Goal: Task Accomplishment & Management: Complete application form

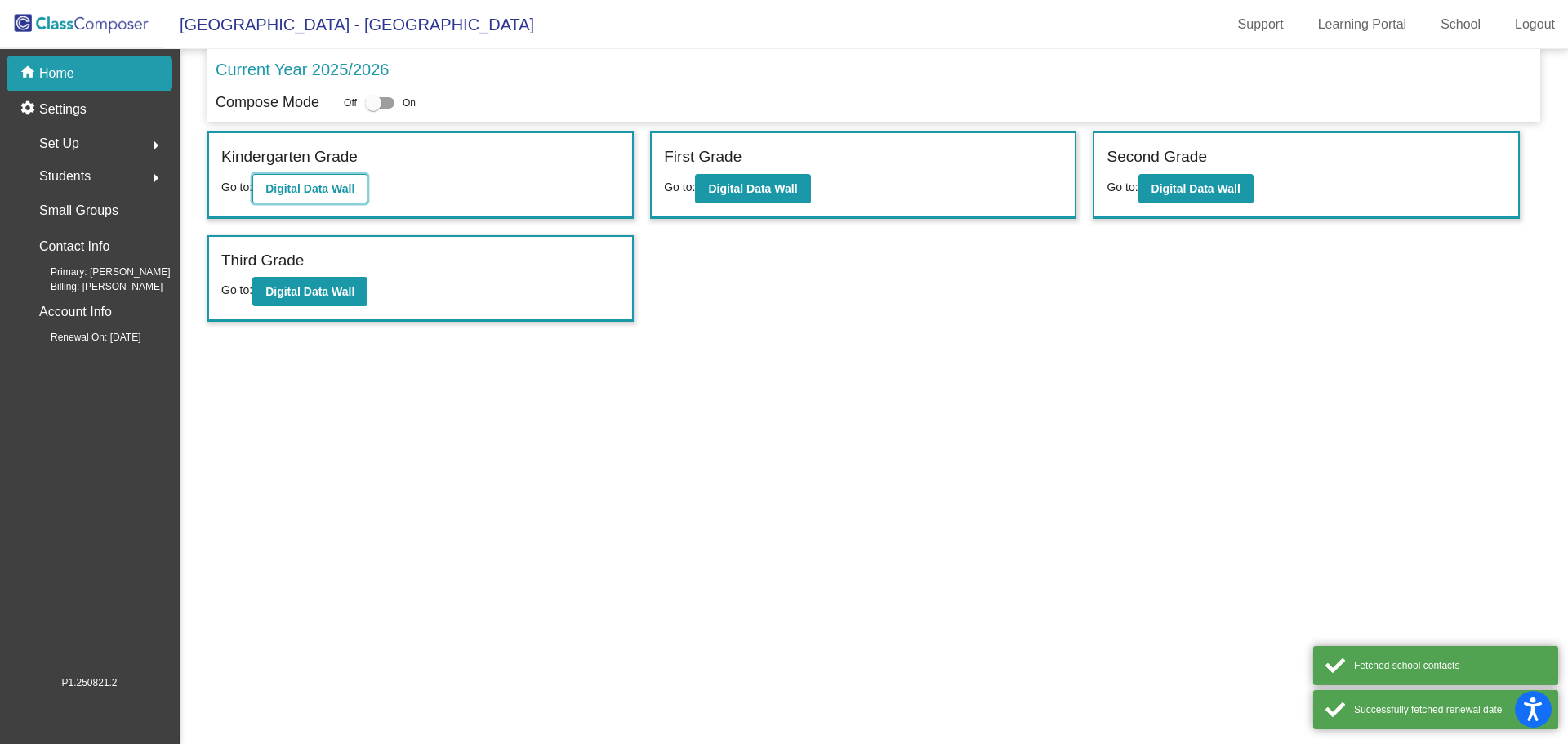
click at [323, 188] on b "Digital Data Wall" at bounding box center [310, 189] width 89 height 13
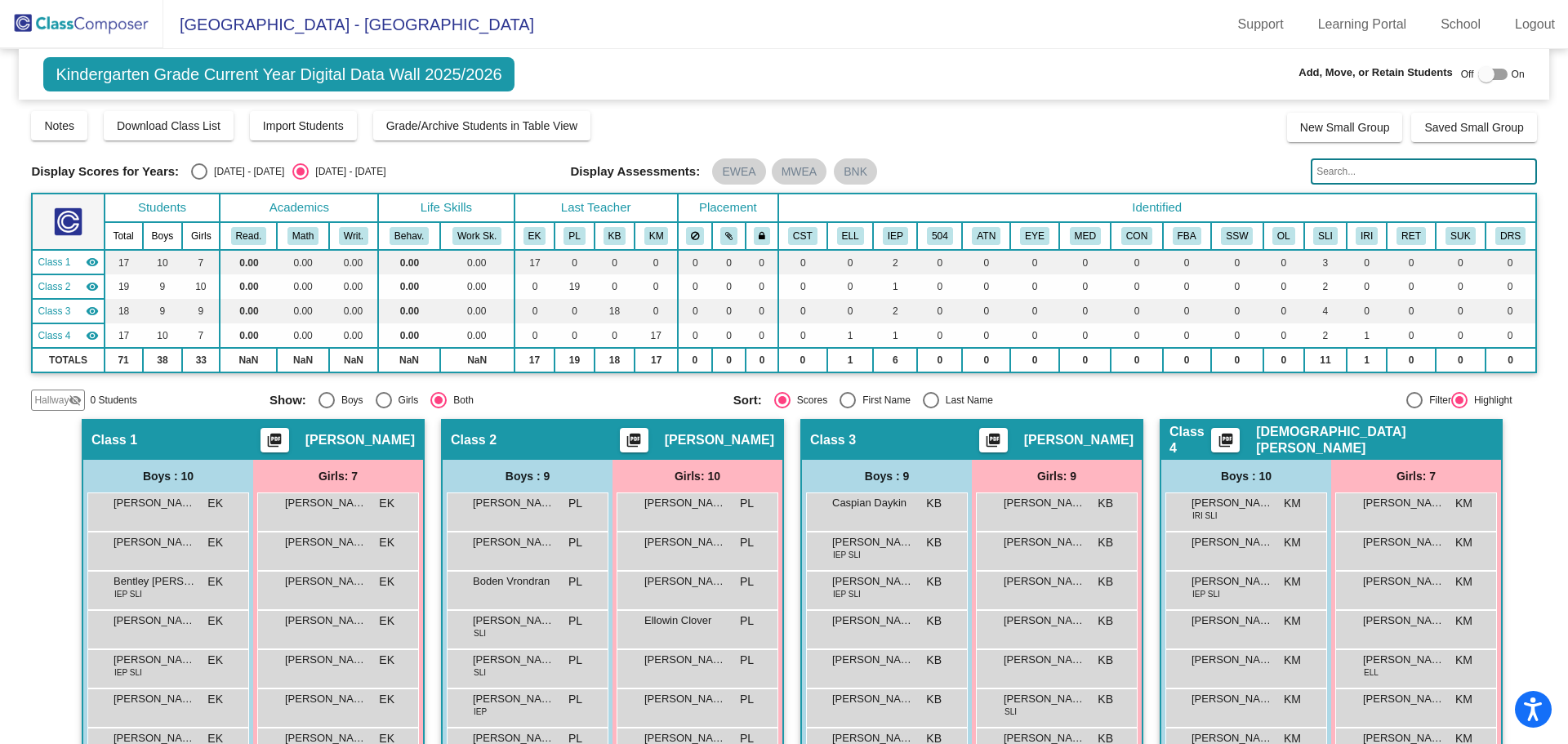
click at [1491, 72] on div at bounding box center [1493, 74] width 30 height 11
checkbox input "true"
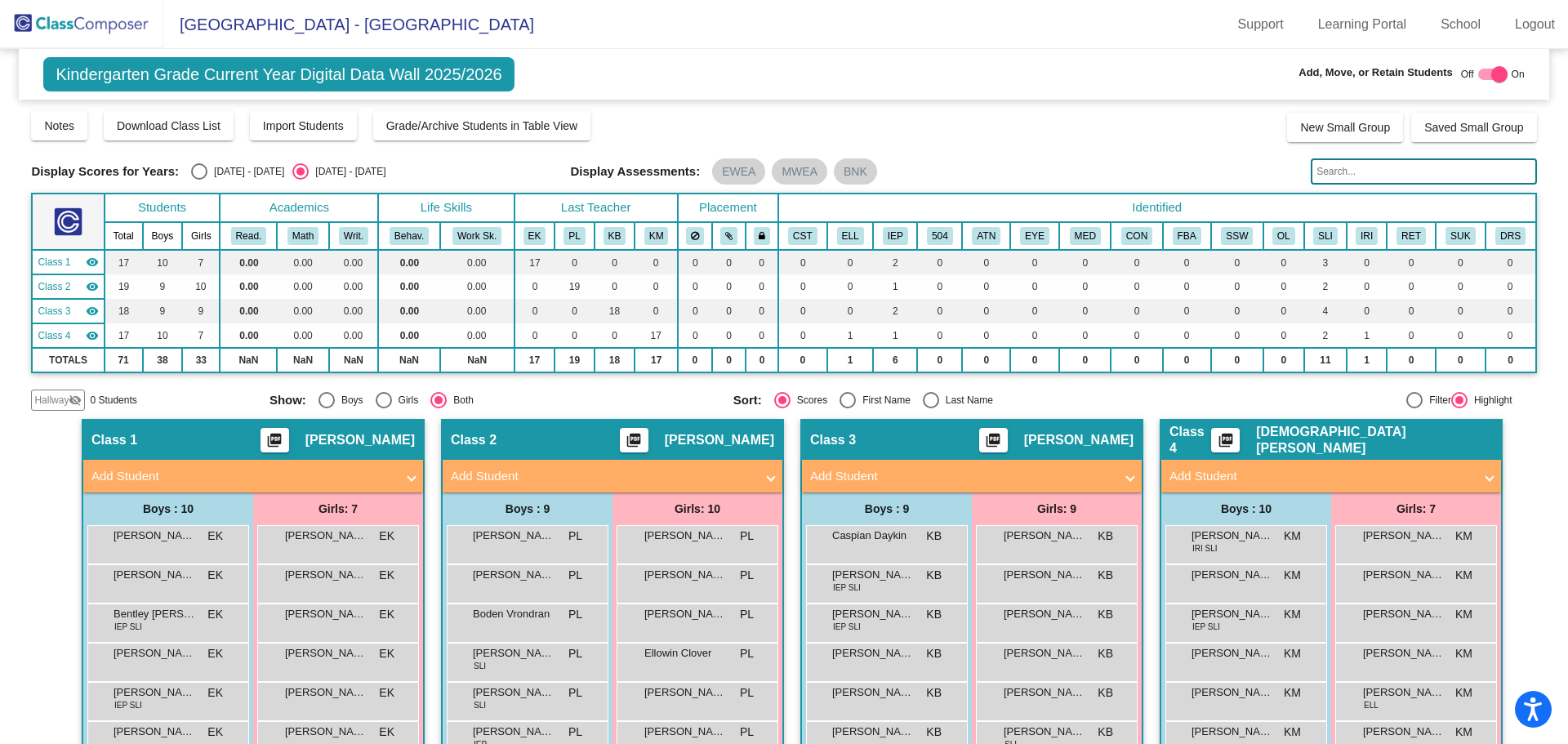
click at [401, 475] on span "Add Student" at bounding box center [249, 477] width 316 height 19
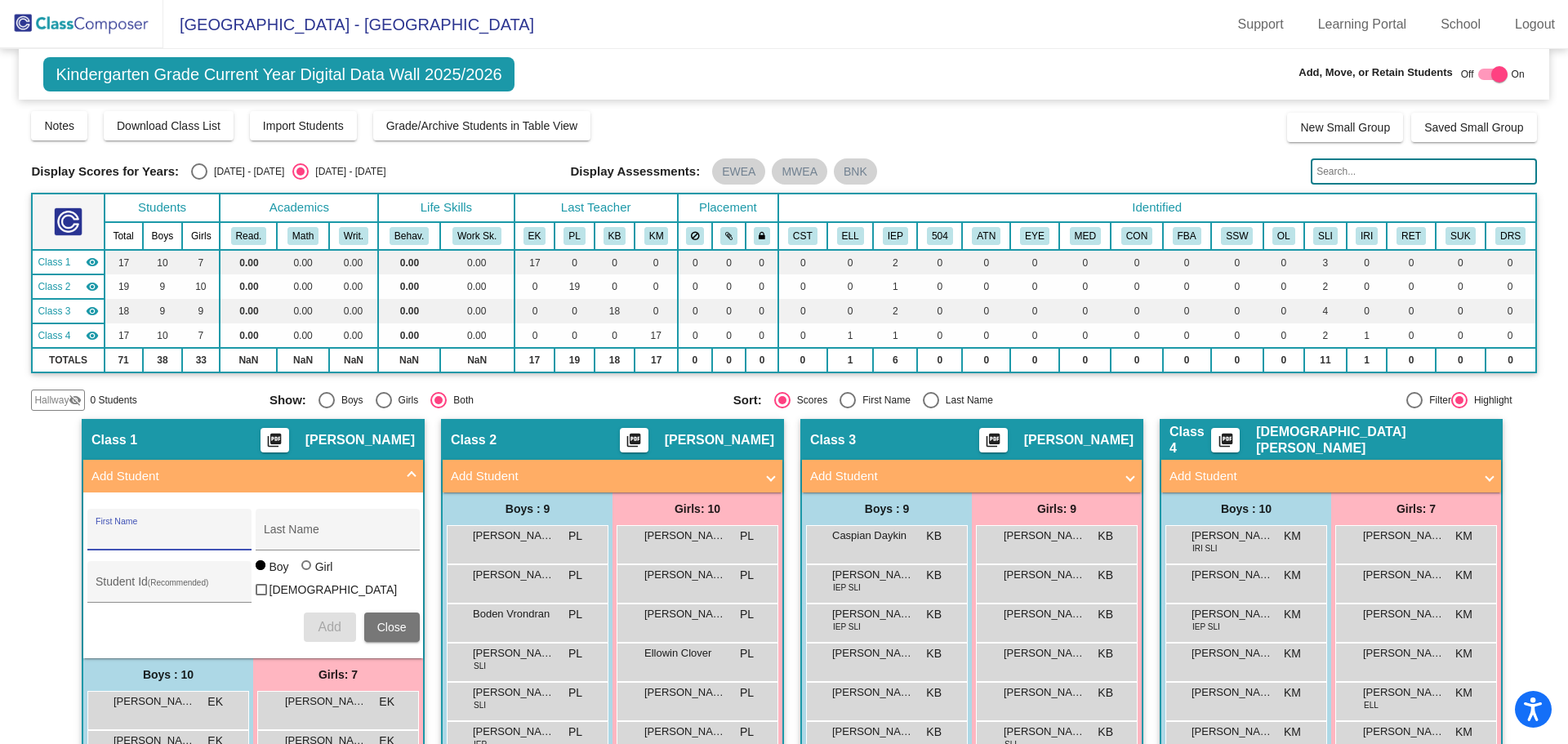
click at [116, 542] on input "First Name" at bounding box center [169, 536] width 147 height 13
type input "Kylo"
type input "[PERSON_NAME]"
type input "3810020"
click at [331, 626] on span "Add" at bounding box center [328, 627] width 23 height 14
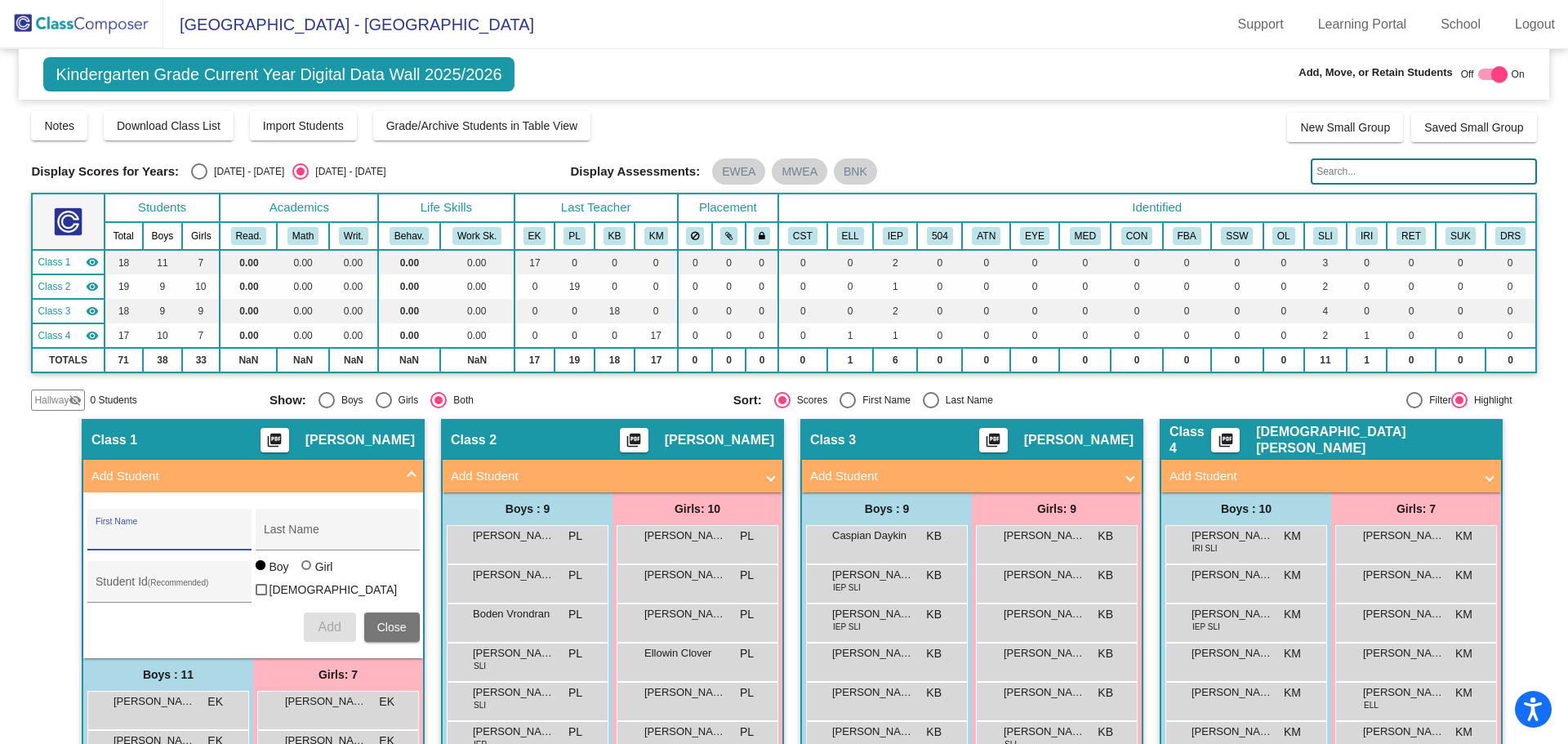
click at [1120, 472] on span "Add Student" at bounding box center [968, 477] width 316 height 19
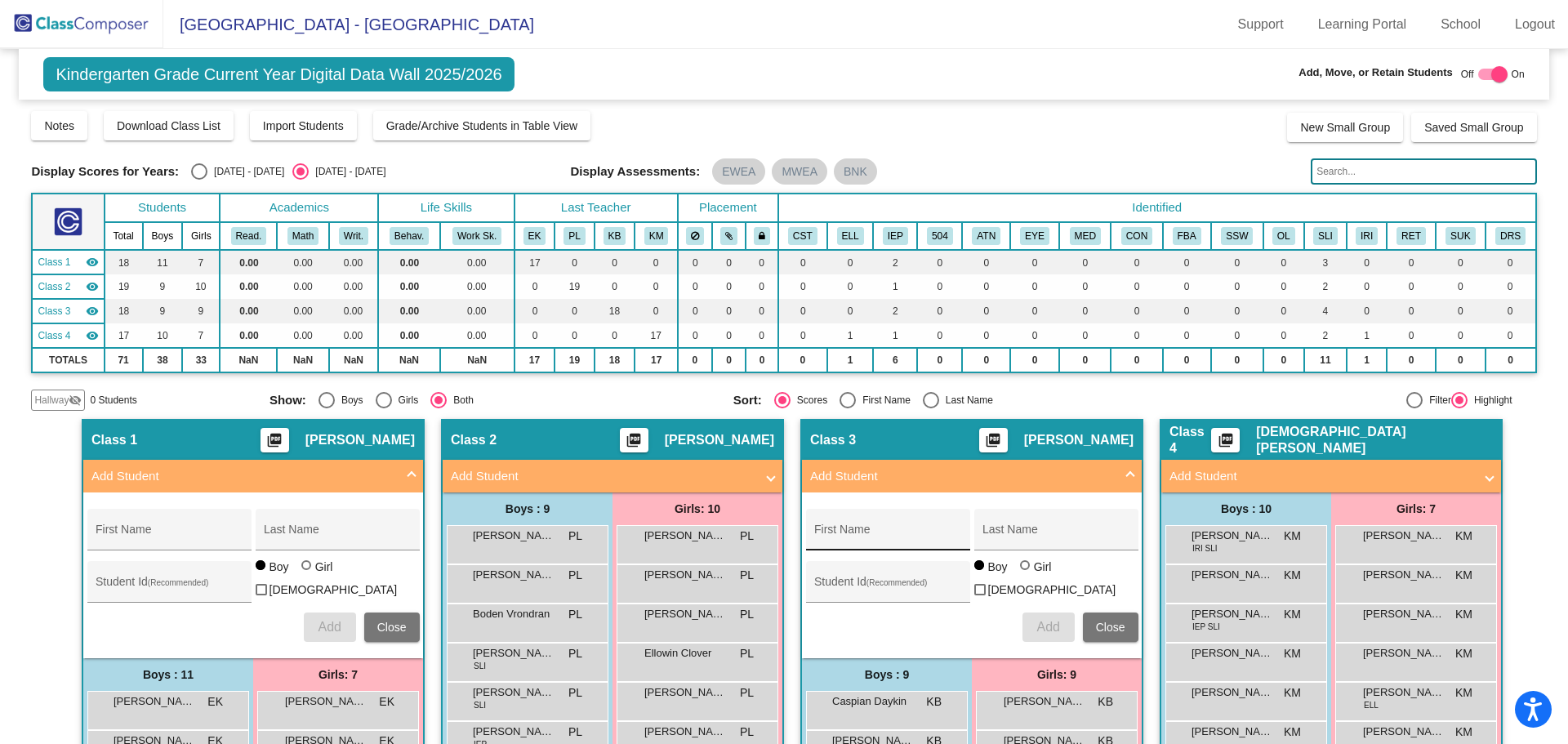
click at [869, 536] on input "First Name" at bounding box center [888, 536] width 147 height 13
type input "[PERSON_NAME]"
type input "3810043"
click at [1036, 620] on span "Add" at bounding box center [1047, 627] width 23 height 14
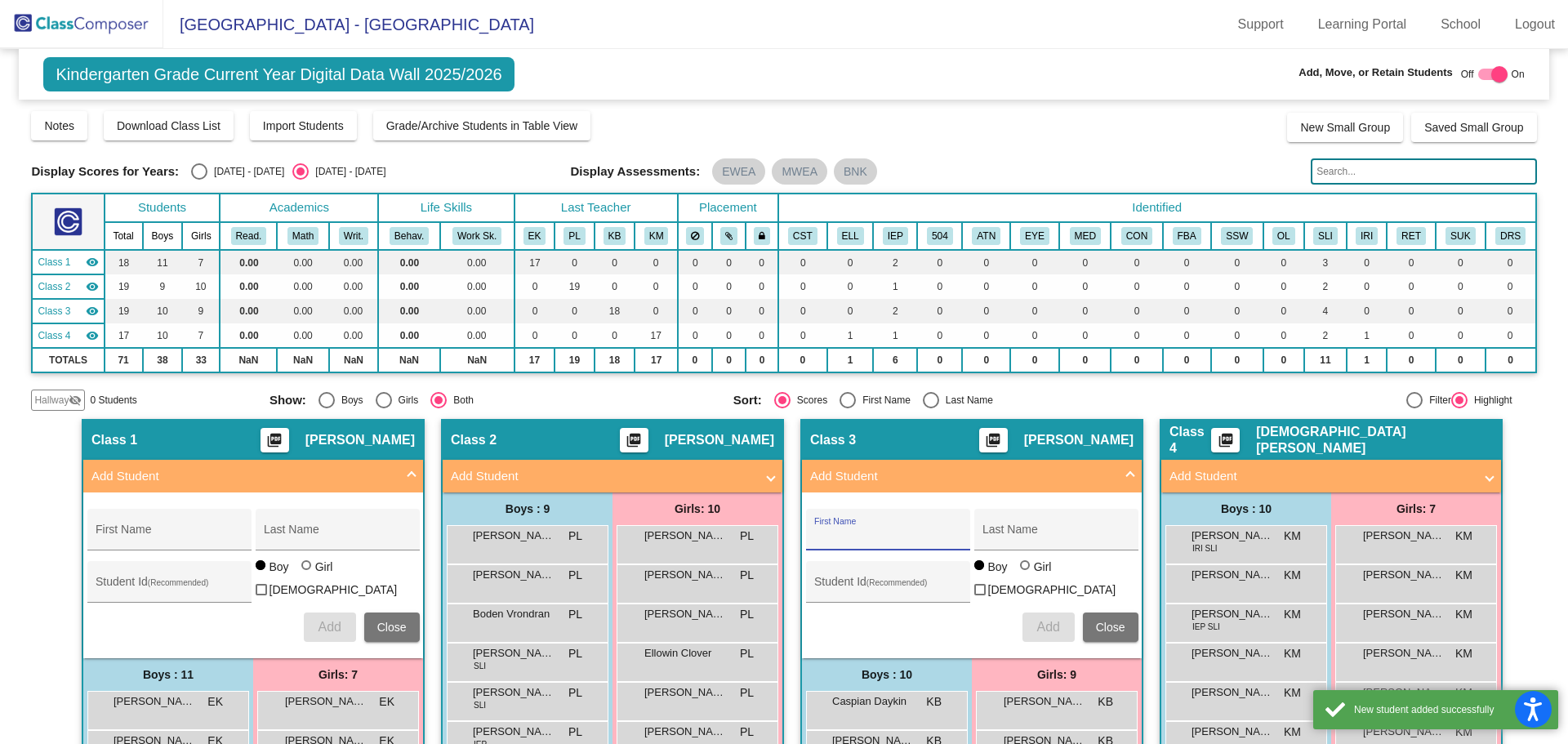
click at [1486, 480] on span at bounding box center [1489, 477] width 7 height 19
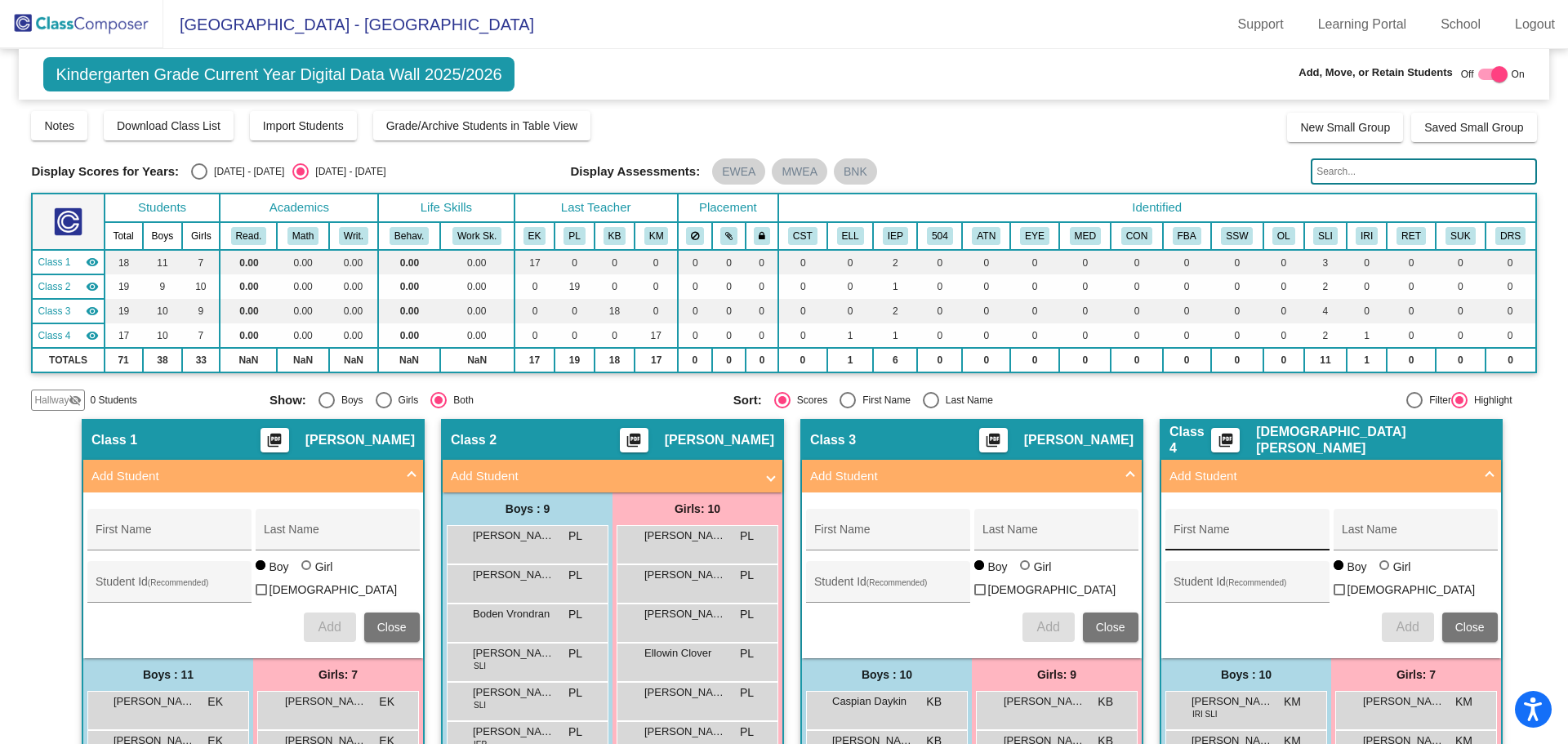
click at [1242, 535] on input "First Name" at bounding box center [1247, 536] width 147 height 13
type input "[PERSON_NAME]"
type input "3810182"
click at [1380, 570] on div at bounding box center [1384, 565] width 10 height 10
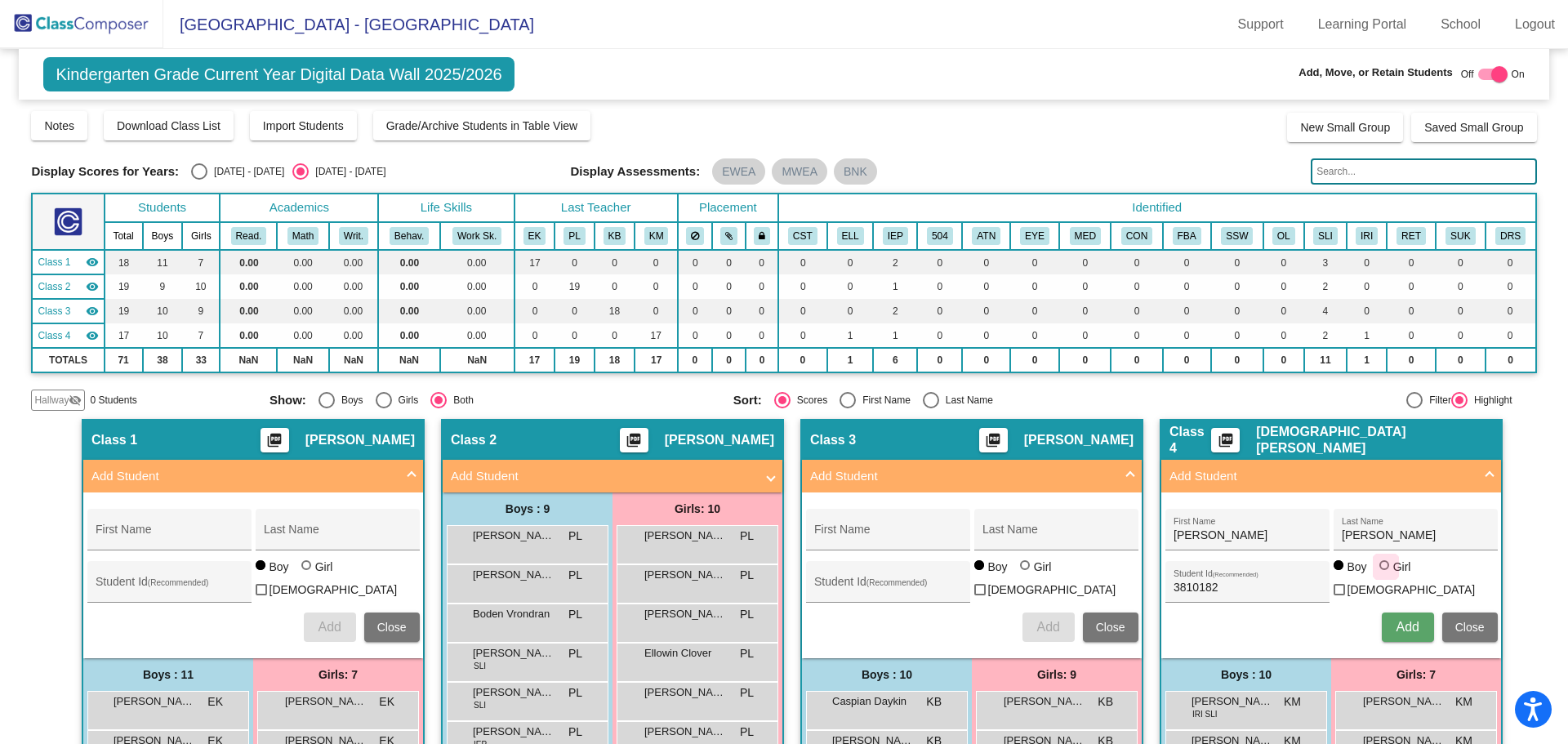
click at [1385, 575] on input "Girl" at bounding box center [1385, 574] width 1 height 1
radio input "true"
drag, startPoint x: 1398, startPoint y: 620, endPoint x: 1360, endPoint y: 591, distance: 47.8
click at [1397, 620] on span "Add" at bounding box center [1406, 627] width 23 height 14
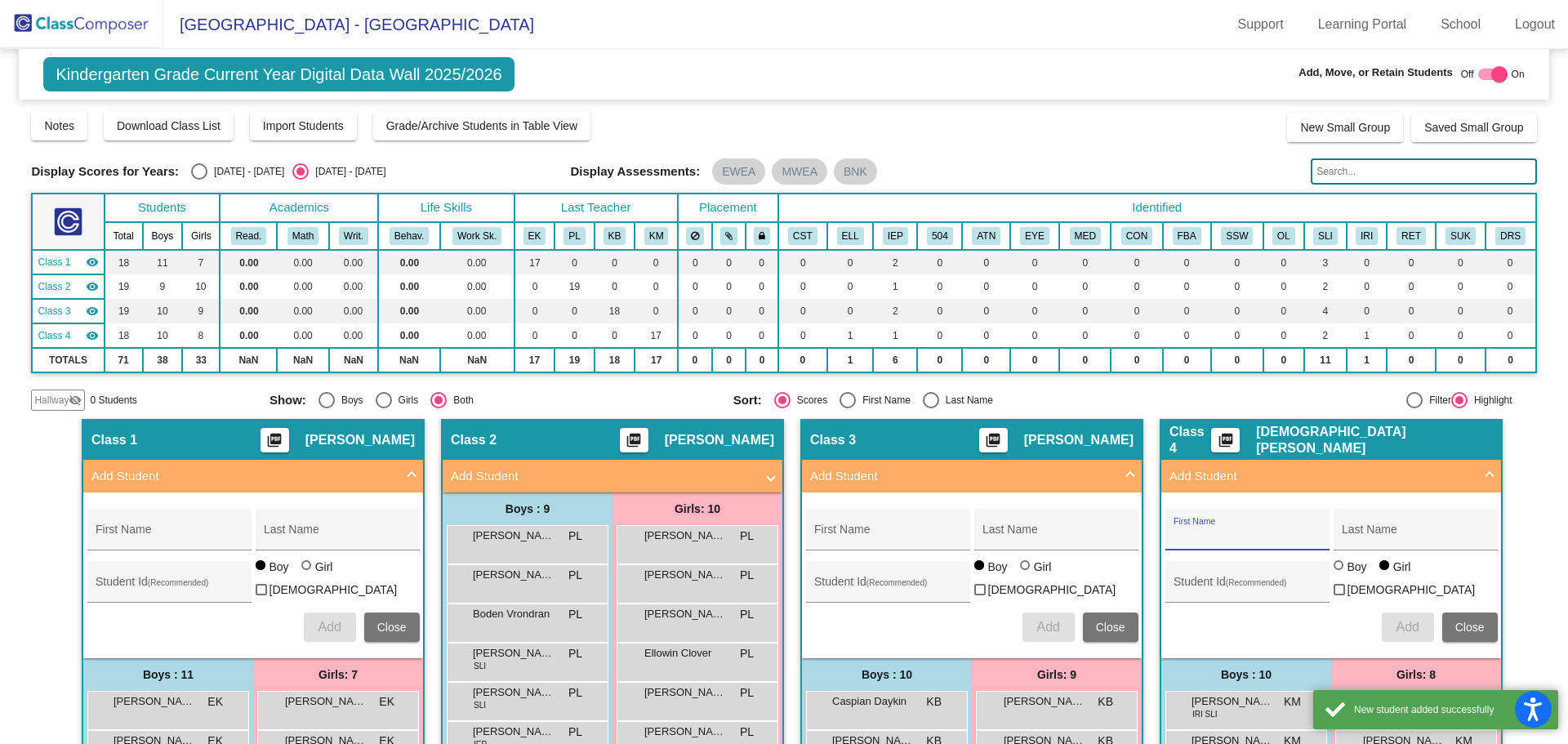
click at [1218, 541] on input "First Name" at bounding box center [1247, 536] width 147 height 13
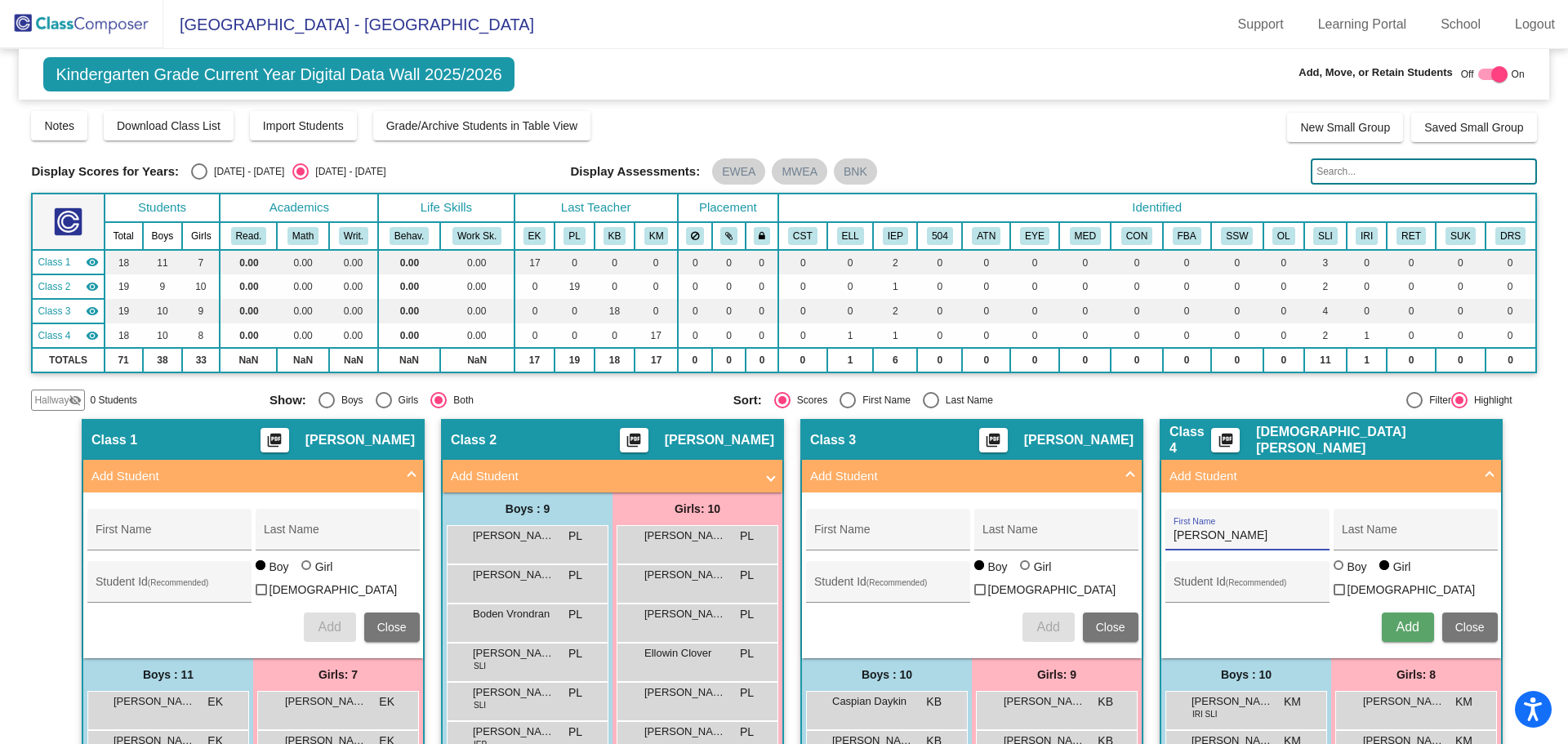
type input "[PERSON_NAME]"
type input "Warner"
type input "3810093"
click at [1336, 570] on div at bounding box center [1338, 565] width 10 height 10
click at [1339, 575] on input "Boy" at bounding box center [1339, 574] width 1 height 1
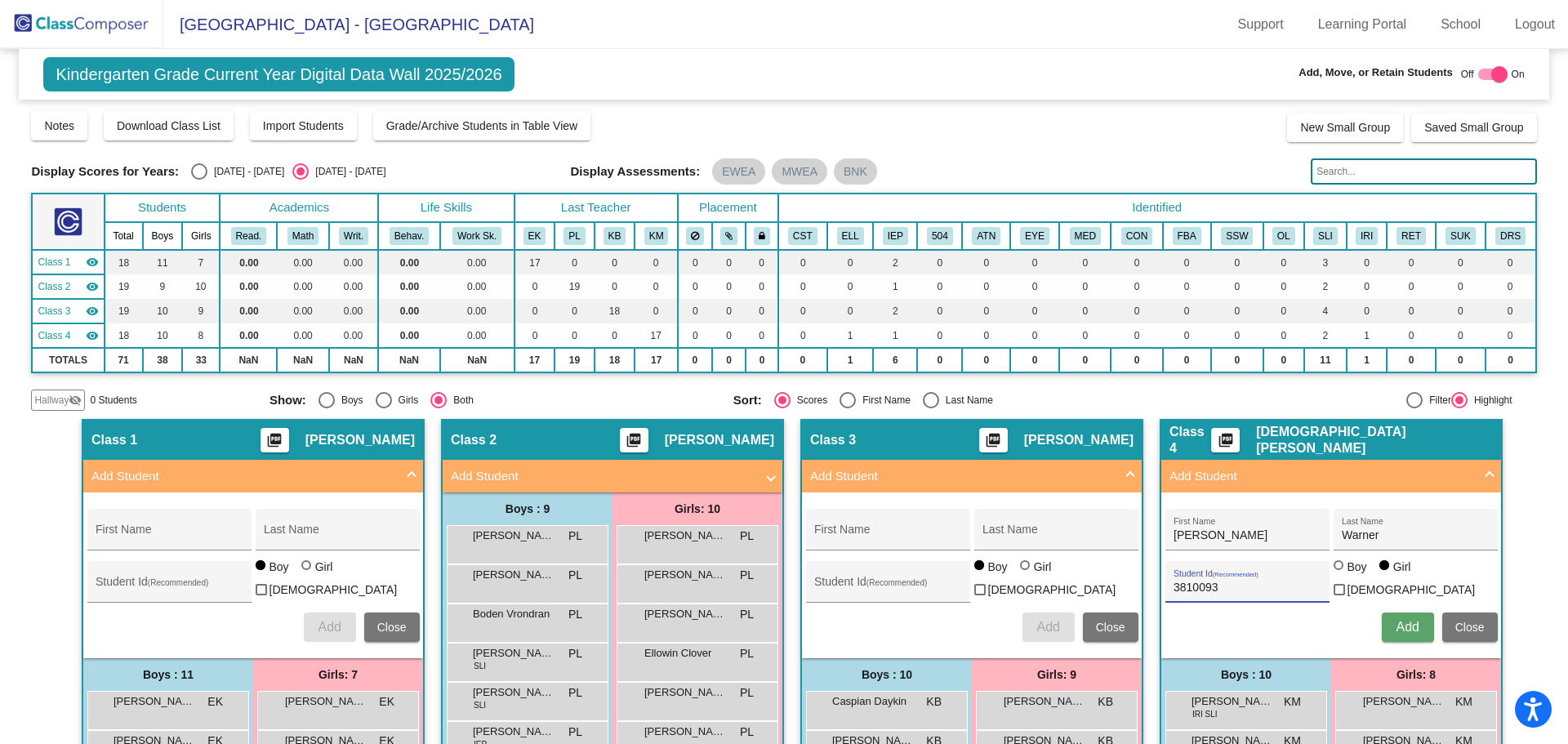
radio input "true"
click at [1412, 631] on button "Add" at bounding box center [1408, 628] width 52 height 30
